Goal: Information Seeking & Learning: Learn about a topic

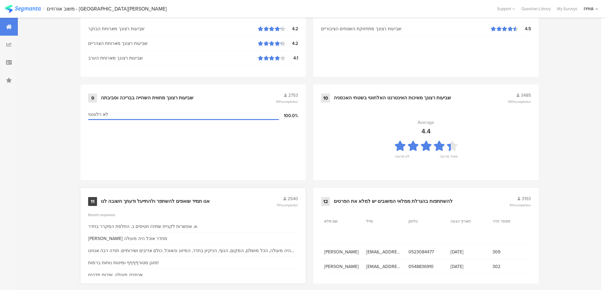
scroll to position [643, 0]
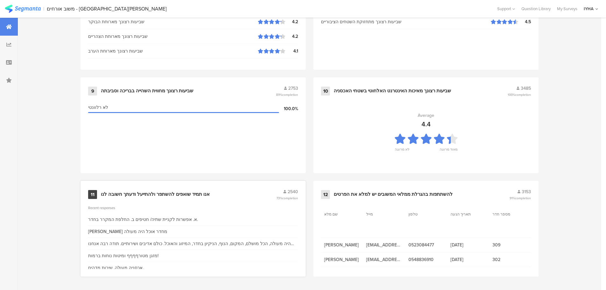
click at [190, 194] on div "אנו תמיד שואפים להשתפר ולהתייעל ודעתך חשובה לנו" at bounding box center [155, 194] width 109 height 6
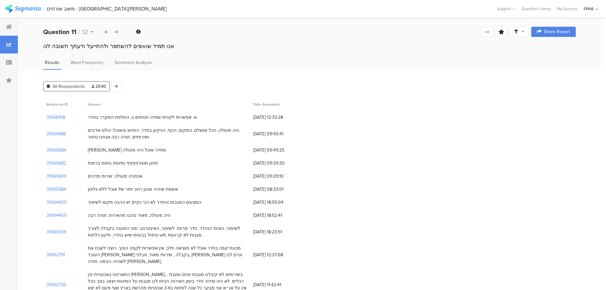
click at [162, 118] on div "א. אפשרות לקניית שתיה/ חטיפים ב. החלפת המקרר בחדר." at bounding box center [143, 117] width 110 height 7
drag, startPoint x: 187, startPoint y: 117, endPoint x: 143, endPoint y: 119, distance: 43.6
click at [143, 119] on div "א. אפשרות לקניית שתיה/ חטיפים ב. החלפת המקרר בחדר." at bounding box center [143, 117] width 110 height 7
click at [189, 130] on div "היה מעולה, הכל מושלם, המקום, הנוף, הניקיון בחדר, המיזוג והאוכל. כולם אדיבים ושי…" at bounding box center [167, 133] width 159 height 13
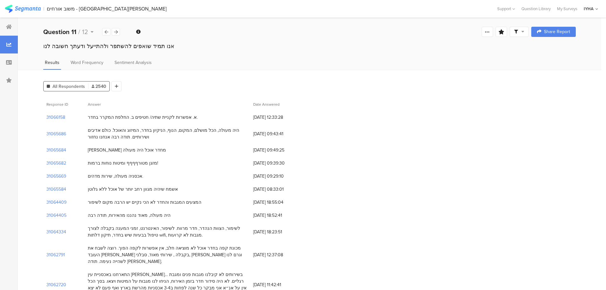
click at [189, 130] on div "היה מעולה, הכל מושלם, המקום, הנוף, הניקיון בחדר, המיזוג והאוכל. כולם אדיבים ושי…" at bounding box center [167, 133] width 159 height 13
click at [205, 130] on div "היה מעולה, הכל מושלם, המקום, הנוף, הניקיון בחדר, המיזוג והאוכל. כולם אדיבים ושי…" at bounding box center [167, 133] width 159 height 13
click at [128, 150] on div "ווליאם מחדר אוכל היה מעולה" at bounding box center [127, 150] width 78 height 7
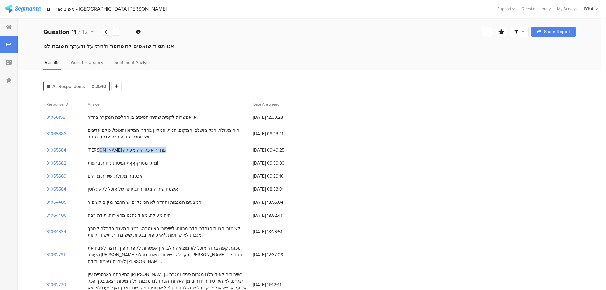
click at [128, 150] on div "ווליאם מחדר אוכל היה מעולה" at bounding box center [127, 150] width 78 height 7
click at [133, 164] on div "מזגן מטורףףףף ומיטות נוחות ברמות!" at bounding box center [123, 163] width 70 height 7
click at [132, 175] on div "אכסניה מעולה, שירות מדהים." at bounding box center [115, 176] width 55 height 7
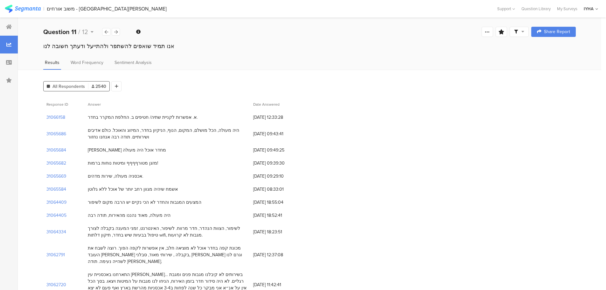
click at [132, 175] on div "אכסניה מעולה, שירות מדהים." at bounding box center [115, 176] width 55 height 7
click at [140, 190] on div "אשמח שיהיה מגוון רחב יותר של אוכל ללא גלוטן" at bounding box center [133, 189] width 90 height 7
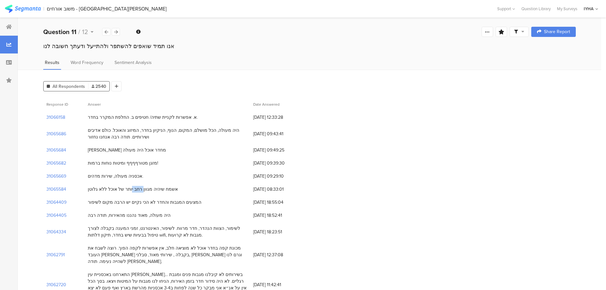
click at [140, 190] on div "אשמח שיהיה מגוון רחב יותר של אוכל ללא גלוטן" at bounding box center [133, 189] width 90 height 7
click at [149, 202] on div "המצעים המגבות והחדר לא הכי נקיים יש הרבה מקום לשיפור" at bounding box center [145, 202] width 114 height 7
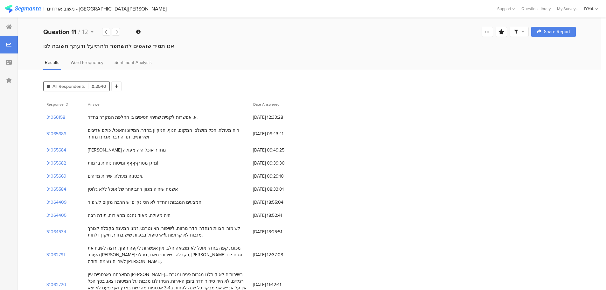
click at [146, 202] on div "המצעים המגבות והחדר לא הכי נקיים יש הרבה מקום לשיפור" at bounding box center [145, 202] width 114 height 7
click at [148, 213] on div "היה מעולה, מאוד נהננו מהאירוח, תודה רבה" at bounding box center [129, 215] width 83 height 7
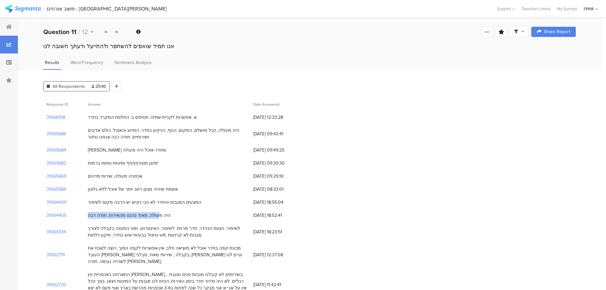
click at [148, 213] on div "היה מעולה, מאוד נהננו מהאירוח, תודה רבה" at bounding box center [129, 215] width 83 height 7
click at [150, 227] on div "לשימור, הצוות הנהדר, חדר מרווח. לשיפור, האינטרנט, זמני המענה בקבלה לצורך טיפול …" at bounding box center [167, 231] width 159 height 13
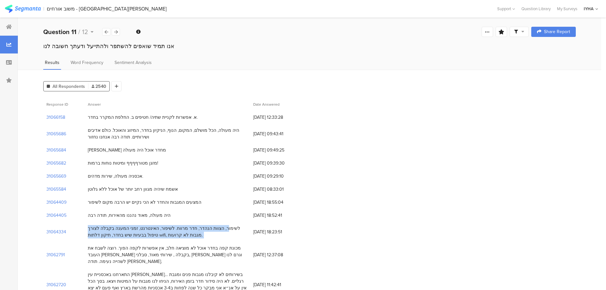
click at [150, 227] on div "לשימור, הצוות הנהדר, חדר מרווח. לשיפור, האינטרנט, זמני המענה בקבלה לצורך טיפול …" at bounding box center [167, 231] width 159 height 13
click at [155, 247] on div "מכונת קפה בחדר אוכל לא מוציאה חלב, אין אפשרות לקפה הפוך. רוצה לשבח את העובד איל…" at bounding box center [167, 255] width 159 height 20
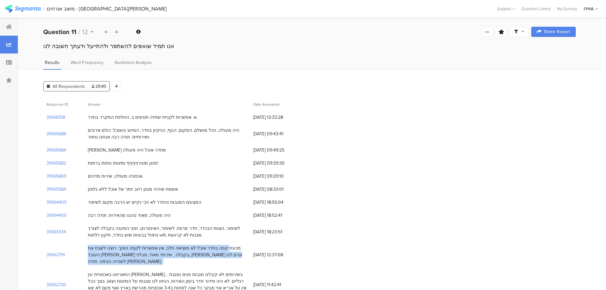
click at [155, 247] on div "מכונת קפה בחדר אוכל לא מוציאה חלב, אין אפשרות לקפה הפוך. רוצה לשבח את העובד איל…" at bounding box center [167, 255] width 159 height 20
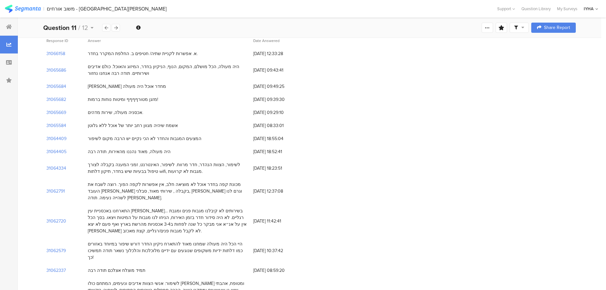
click at [159, 207] on div "התארחנו באכסניית עין גדי… בשירותים לא קיבלנו מגבות פנים ומגבת רגליים. לא היה סי…" at bounding box center [167, 220] width 159 height 27
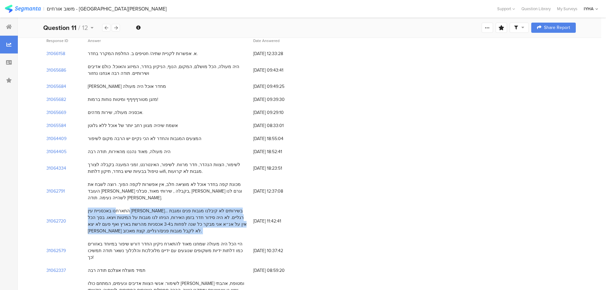
click at [159, 207] on div "התארחנו באכסניית עין גדי… בשירותים לא קיבלנו מגבות פנים ומגבת רגליים. לא היה סי…" at bounding box center [167, 220] width 159 height 27
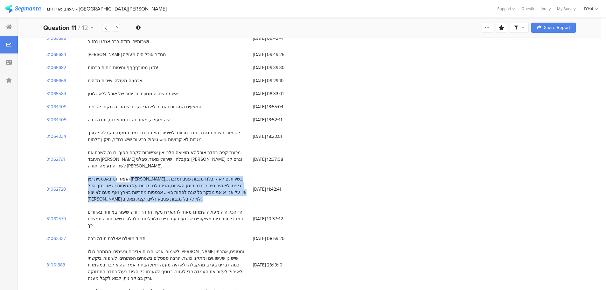
scroll to position [127, 0]
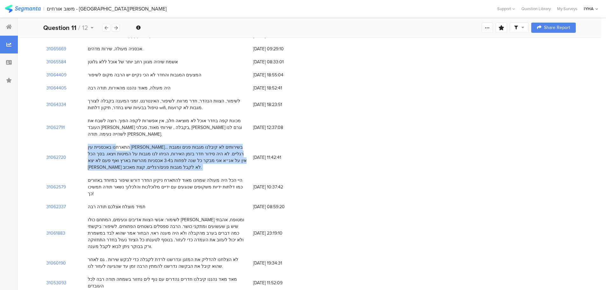
drag, startPoint x: 234, startPoint y: 173, endPoint x: 139, endPoint y: 189, distance: 97.0
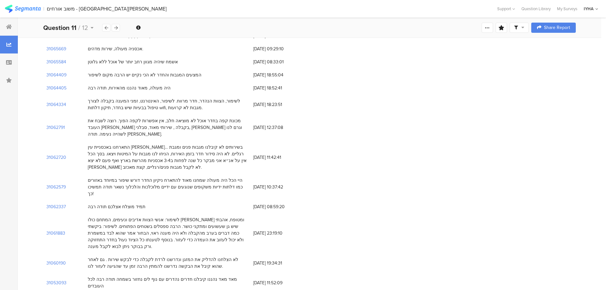
click at [88, 177] on div "היי הכל היה מעולה שמחנו מאוד להתארח ניקיון החדר דורש שיפור במיוחד באזורים כמו ד…" at bounding box center [167, 187] width 159 height 20
drag, startPoint x: 88, startPoint y: 173, endPoint x: 232, endPoint y: 180, distance: 144.2
click at [232, 180] on div "היי הכל היה מעולה שמחנו מאוד להתארח ניקיון החדר דורש שיפור במיוחד באזורים כמו ד…" at bounding box center [167, 187] width 159 height 20
drag, startPoint x: 236, startPoint y: 205, endPoint x: 171, endPoint y: 216, distance: 65.4
click at [171, 216] on div "לשימור: אנשי הצוות אדיבים ונעימים, המתחם כולו יפה ומטופח, אהבתי שיש גן שעשועים …" at bounding box center [167, 232] width 159 height 33
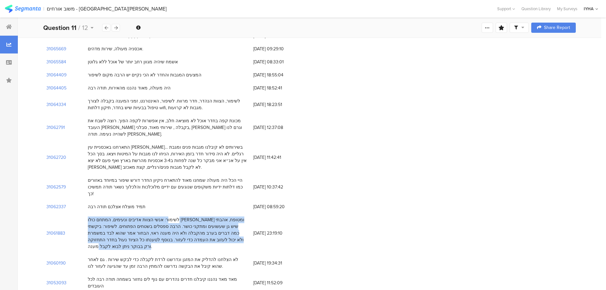
drag, startPoint x: 88, startPoint y: 205, endPoint x: 222, endPoint y: 228, distance: 136.4
click at [222, 228] on div "לשימור: אנשי הצוות אדיבים ונעימים, המתחם כולו יפה ומטופח, אהבתי שיש גן שעשועים …" at bounding box center [167, 232] width 159 height 33
drag, startPoint x: 88, startPoint y: 238, endPoint x: 192, endPoint y: 248, distance: 104.8
click at [192, 256] on div "לא הצלחנו להדליק את המזגן ונדרשנו לרדת לקבלה כדי לבקש שירות . גם לאחר שהוא קיבל…" at bounding box center [167, 262] width 159 height 13
drag, startPoint x: 89, startPoint y: 259, endPoint x: 246, endPoint y: 257, distance: 157.1
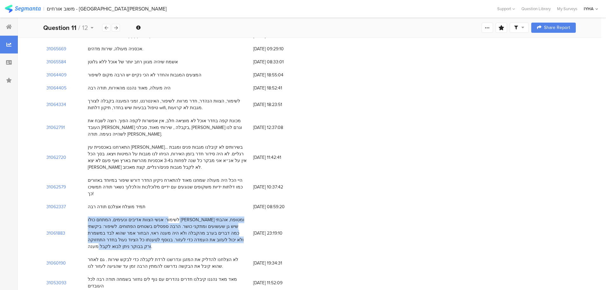
click at [246, 273] on div "מאד מאד נהננו קיבלנו חדרים נהדרים עם נוף לים נחזור בשמחה תודה רבה לכל העובדים" at bounding box center [167, 283] width 165 height 20
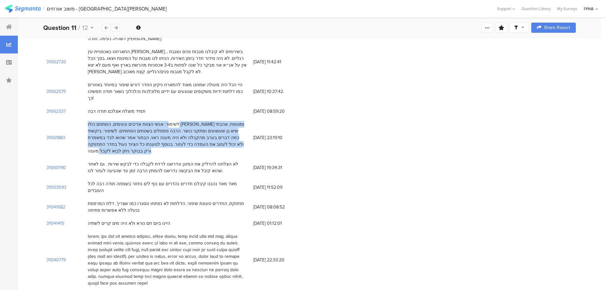
drag, startPoint x: 88, startPoint y: 208, endPoint x: 150, endPoint y: 262, distance: 82.3
click at [150, 262] on div at bounding box center [167, 260] width 165 height 60
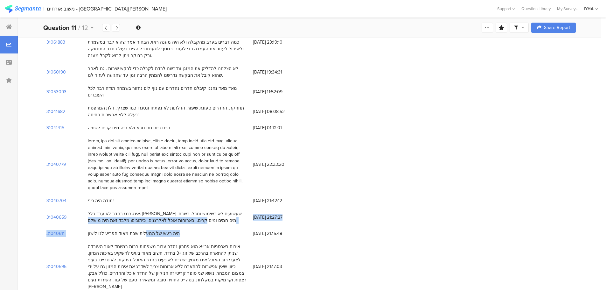
drag, startPoint x: 88, startPoint y: 187, endPoint x: 151, endPoint y: 211, distance: 67.3
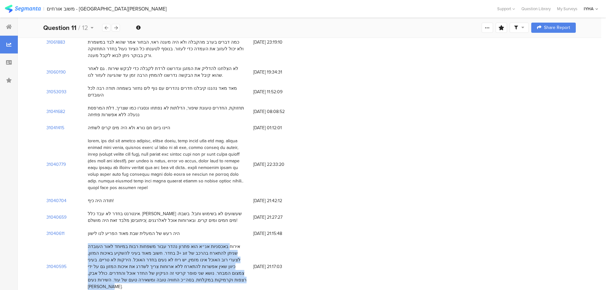
drag, startPoint x: 88, startPoint y: 220, endPoint x: 171, endPoint y: 251, distance: 89.4
click at [171, 251] on div "אירוח באכסניות אנ״א הוא פתרון נהדר עבור משפחות רבות במיוחד לאור העובדה שניתן לה…" at bounding box center [167, 266] width 159 height 47
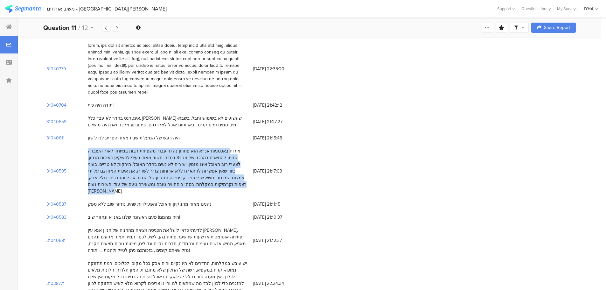
scroll to position [445, 0]
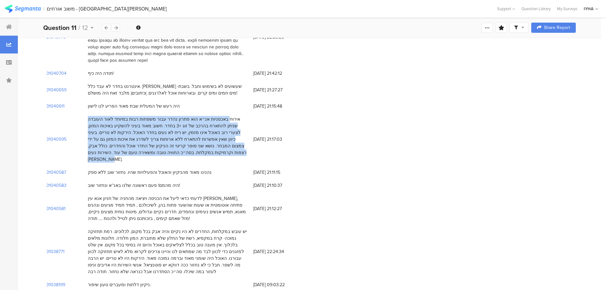
drag, startPoint x: 88, startPoint y: 198, endPoint x: 163, endPoint y: 238, distance: 85.4
click at [163, 238] on div "יש עובש במקלחות, החדרים לא היו נקיים והיה אבק בכל מקום, לכלוכים. רמת תחזוקה נמו…" at bounding box center [167, 251] width 159 height 47
drag, startPoint x: 88, startPoint y: 250, endPoint x: 147, endPoint y: 250, distance: 58.8
click at [147, 278] on div "ניקיון דלתות ומעברים טעון שיפור." at bounding box center [167, 284] width 165 height 13
drag, startPoint x: 88, startPoint y: 264, endPoint x: 138, endPoint y: 266, distance: 49.7
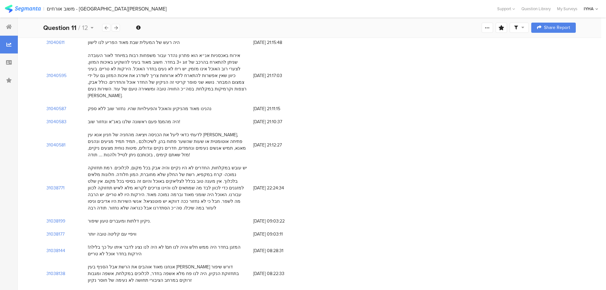
click at [87, 240] on div "המזגן בחדר היה ממש חלש והיה לנו חם! לא היה לנו נציג לדבר איתו על כך בלילה! הירק…" at bounding box center [167, 250] width 165 height 20
drag, startPoint x: 88, startPoint y: 214, endPoint x: 125, endPoint y: 224, distance: 38.6
click at [125, 240] on div "המזגן בחדר היה ממש חלש והיה לנו חם! לא היה לנו נציג לדבר איתו על כך בלילה! הירק…" at bounding box center [167, 250] width 165 height 20
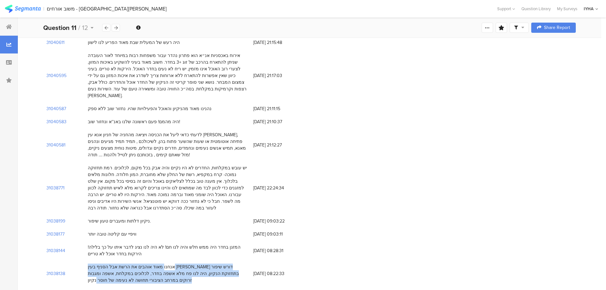
drag, startPoint x: 89, startPoint y: 232, endPoint x: 118, endPoint y: 247, distance: 32.6
click at [118, 263] on div "אנחנו מאוד אוהבים את הרשת אבל הסניף בעין גדי דורש שיפור בתחזוקת הנקיון, היה לנו…" at bounding box center [167, 273] width 159 height 20
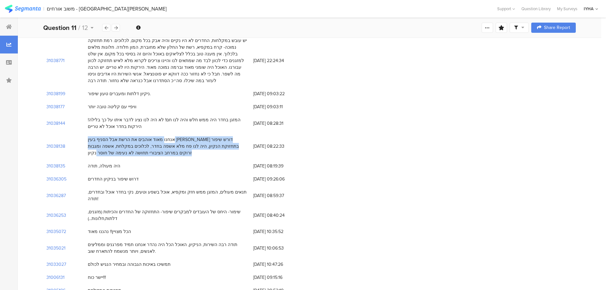
drag, startPoint x: 88, startPoint y: 172, endPoint x: 79, endPoint y: 186, distance: 16.9
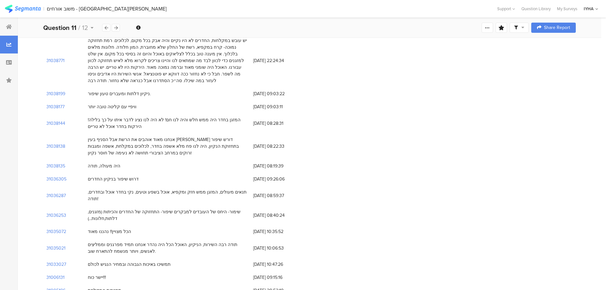
click at [105, 225] on div "הכל מצויין!! נהננו מאוד" at bounding box center [167, 231] width 165 height 13
drag, startPoint x: 88, startPoint y: 191, endPoint x: 126, endPoint y: 192, distance: 38.5
click at [126, 228] on div "הכל מצויין!! נהננו מאוד" at bounding box center [109, 231] width 43 height 7
drag, startPoint x: 89, startPoint y: 204, endPoint x: 146, endPoint y: 207, distance: 57.6
click at [146, 241] on div "תודה רבה השירות, הניקיון, האוכל הכל היה נהדר אנחנו תמיד מפרגנים וממליצים לאנשים…" at bounding box center [167, 247] width 159 height 13
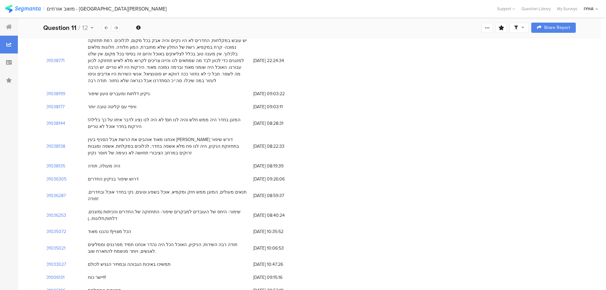
click at [239, 241] on div "תודה רבה השירות, הניקיון, האוכל הכל היה נהדר אנחנו תמיד מפרגנים וממליצים לאנשים…" at bounding box center [167, 247] width 159 height 13
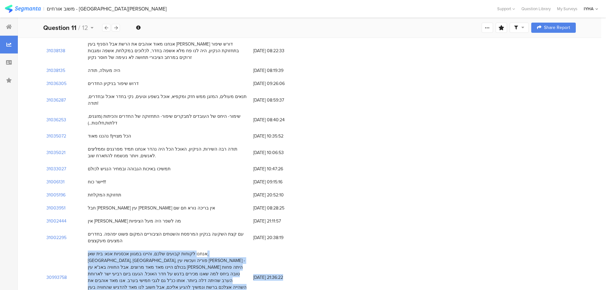
drag, startPoint x: 88, startPoint y: 213, endPoint x: 86, endPoint y: 254, distance: 40.7
click at [116, 250] on div "אנחנו לקוחות קבועים שלכם, והיינו במגוון אכסניות אנא: בית שאן, אילת, מצדה, פוריה…" at bounding box center [167, 276] width 159 height 53
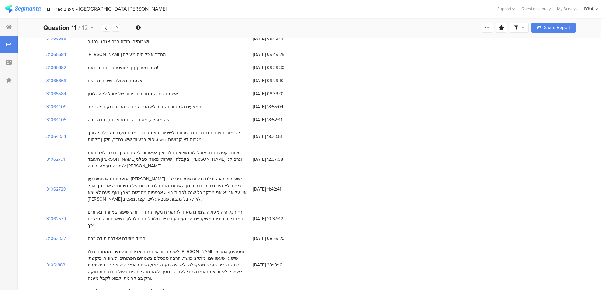
scroll to position [127, 0]
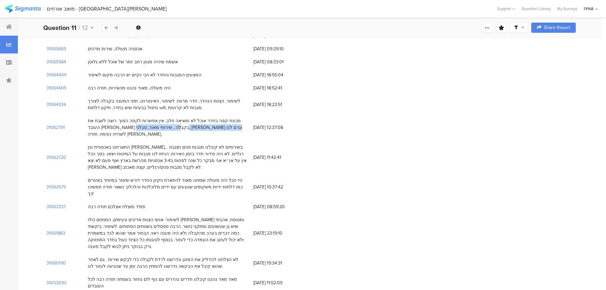
drag, startPoint x: 189, startPoint y: 126, endPoint x: 105, endPoint y: 129, distance: 84.3
click at [105, 129] on div "מכונת קפה בחדר אוכל לא מוציאה חלב, אין אפשרות לקפה הפוך. רוצה לשבח את העובד איל…" at bounding box center [167, 127] width 159 height 20
drag, startPoint x: 87, startPoint y: 119, endPoint x: 206, endPoint y: 128, distance: 119.3
click at [206, 128] on div "מכונת קפה בחדר אוכל לא מוציאה חלב, אין אפשרות לקפה הפוך. רוצה לשבח את העובד איל…" at bounding box center [167, 127] width 165 height 26
click at [148, 127] on div "מכונת קפה בחדר אוכל לא מוציאה חלב, אין אפשרות לקפה הפוך. רוצה לשבח את העובד איל…" at bounding box center [167, 127] width 159 height 20
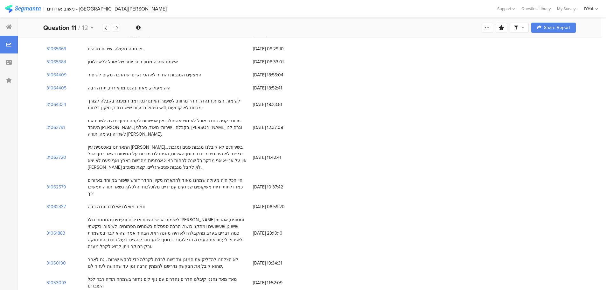
click at [148, 127] on div "מכונת קפה בחדר אוכל לא מוציאה חלב, אין אפשרות לקפה הפוך. רוצה לשבח את העובד איל…" at bounding box center [167, 127] width 159 height 20
drag, startPoint x: 130, startPoint y: 126, endPoint x: 168, endPoint y: 127, distance: 37.8
click at [168, 127] on div "מכונת קפה בחדר אוכל לא מוציאה חלב, אין אפשרות לקפה הפוך. רוצה לשבח את העובד איל…" at bounding box center [167, 127] width 159 height 20
drag, startPoint x: 190, startPoint y: 128, endPoint x: 83, endPoint y: 127, distance: 106.8
click at [83, 127] on div "31062791 מכונת קפה בחדר אוכל לא מוציאה חלב, אין אפשרות לקפה הפוך. רוצה לשבח את …" at bounding box center [309, 127] width 532 height 26
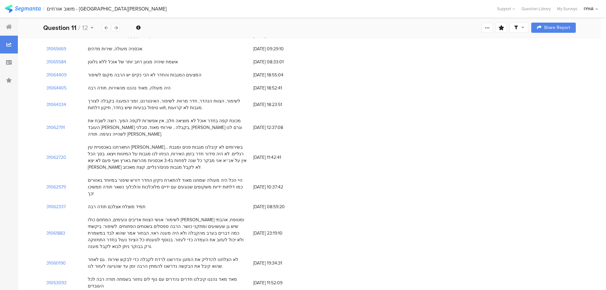
click at [101, 126] on div "מכונת קפה בחדר אוכל לא מוציאה חלב, אין אפשרות לקפה הפוך. רוצה לשבח את העובד איל…" at bounding box center [167, 127] width 159 height 20
click at [60, 124] on section "31062791" at bounding box center [55, 127] width 18 height 7
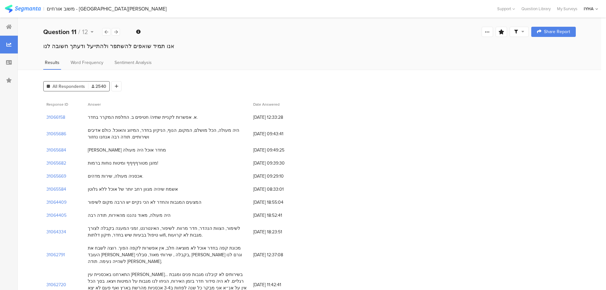
scroll to position [32, 0]
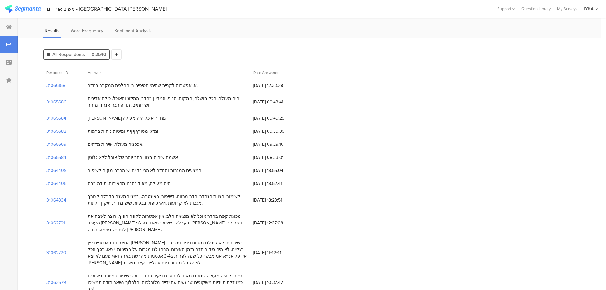
click at [178, 98] on div "היה מעולה, הכל מושלם, המקום, הנוף, הניקיון בחדר, המיזוג והאוכל. כולם אדיבים ושי…" at bounding box center [167, 101] width 159 height 13
click at [158, 85] on div "א. אפשרות לקניית שתיה/ חטיפים ב. החלפת המקרר בחדר." at bounding box center [143, 85] width 110 height 7
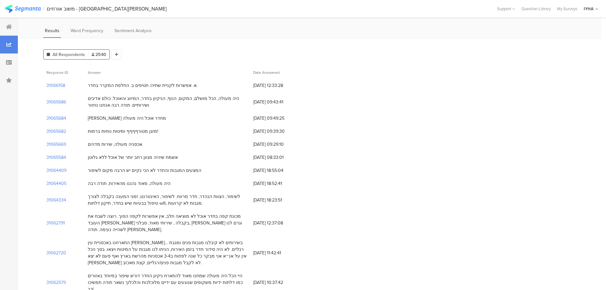
click at [158, 85] on div "א. אפשרות לקניית שתיה/ חטיפים ב. החלפת המקרר בחדר." at bounding box center [143, 85] width 110 height 7
drag, startPoint x: 126, startPoint y: 86, endPoint x: 155, endPoint y: 86, distance: 28.9
click at [155, 86] on div "א. אפשרות לקניית שתיה/ חטיפים ב. החלפת המקרר בחדר." at bounding box center [143, 85] width 110 height 7
drag, startPoint x: 155, startPoint y: 99, endPoint x: 187, endPoint y: 99, distance: 31.8
click at [187, 99] on div "היה מעולה, הכל מושלם, המקום, הנוף, הניקיון בחדר, המיזוג והאוכל. כולם אדיבים ושי…" at bounding box center [167, 101] width 159 height 13
